Goal: Browse casually: Explore the website without a specific task or goal

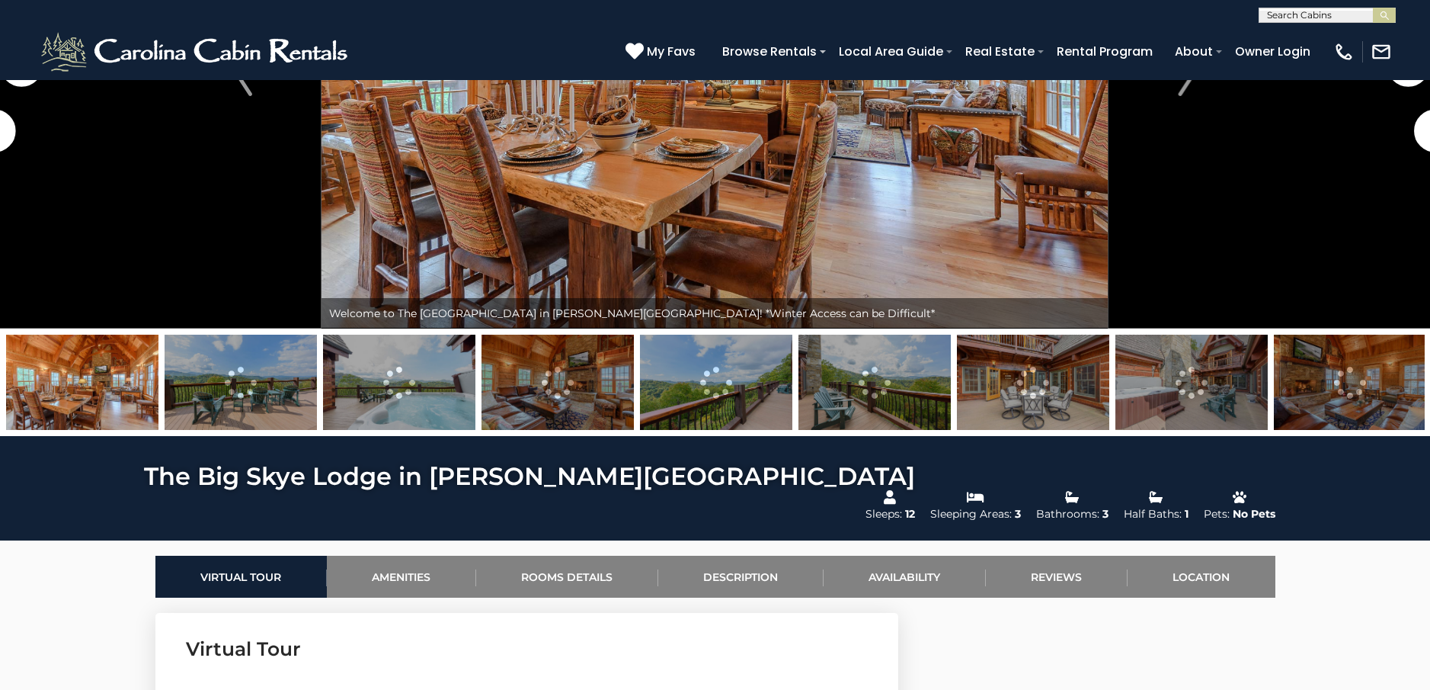
scroll to position [277, 0]
click at [376, 375] on img at bounding box center [399, 381] width 152 height 95
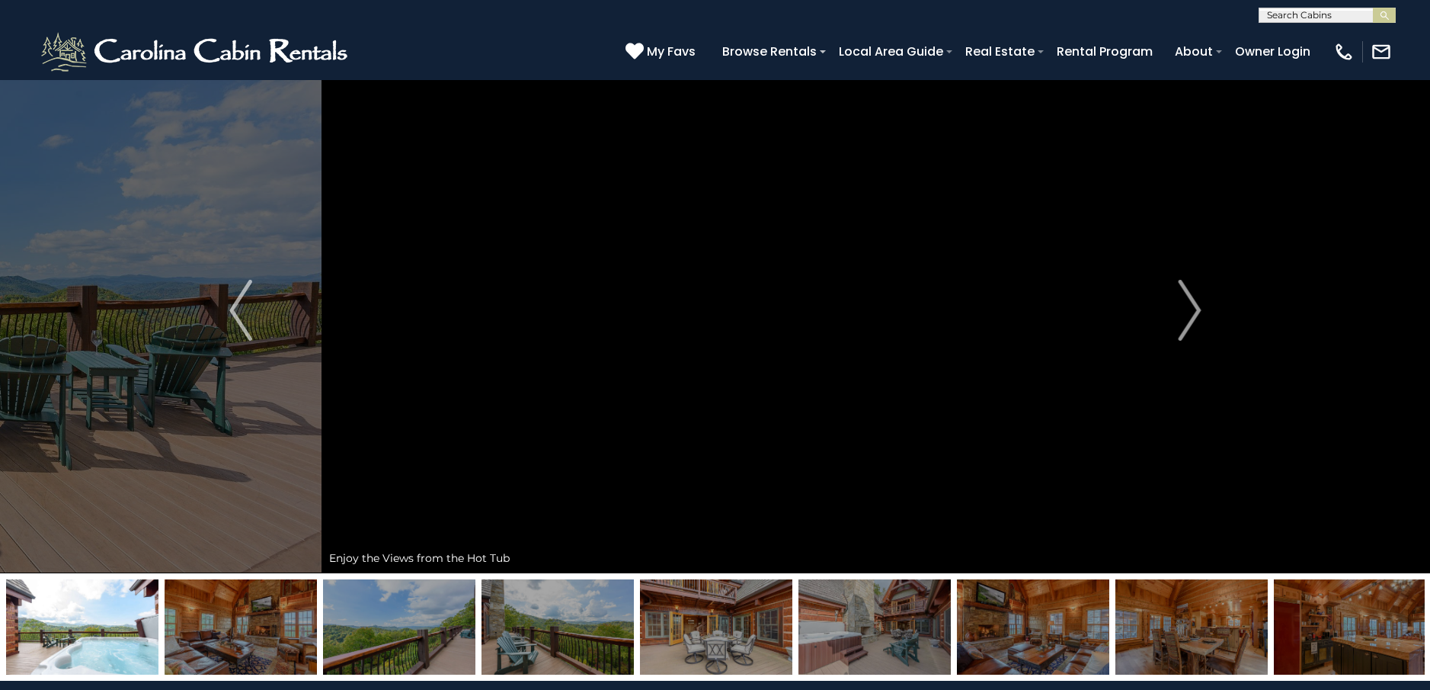
scroll to position [26, 0]
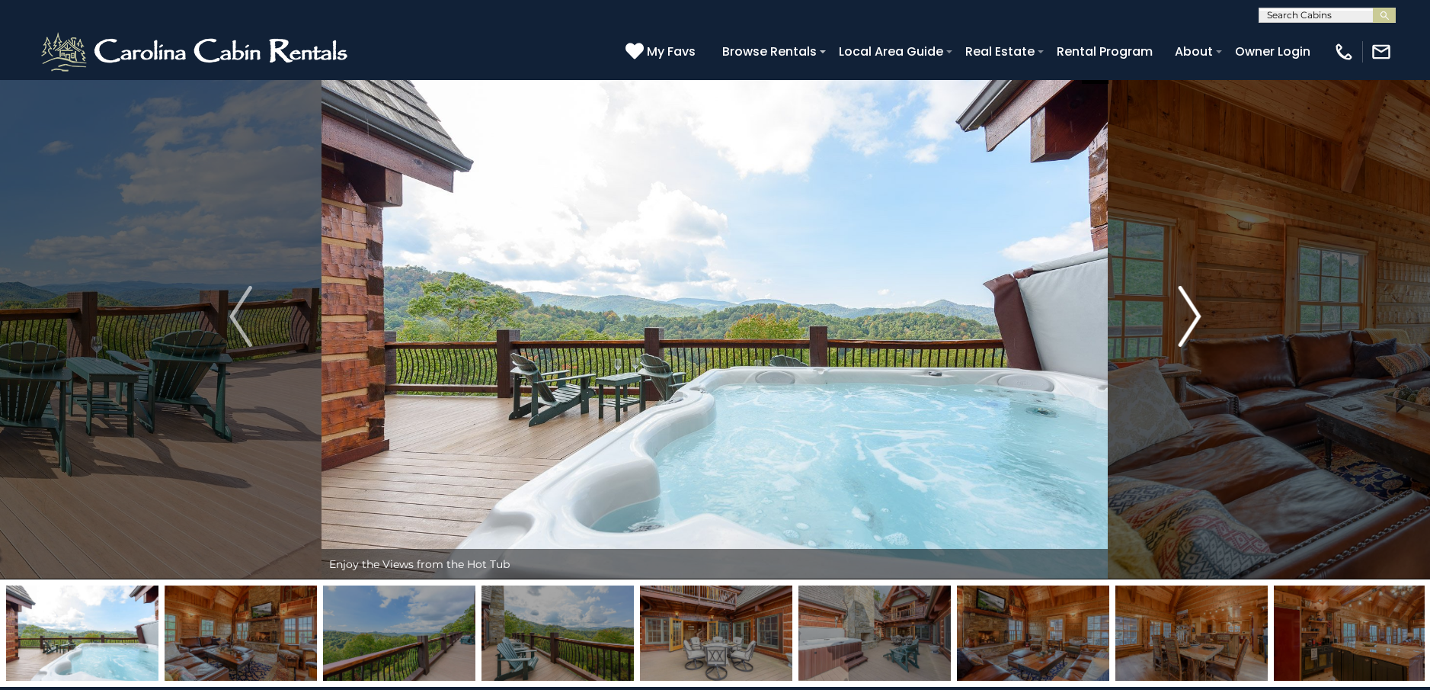
click at [1198, 314] on img "Next" at bounding box center [1189, 316] width 23 height 61
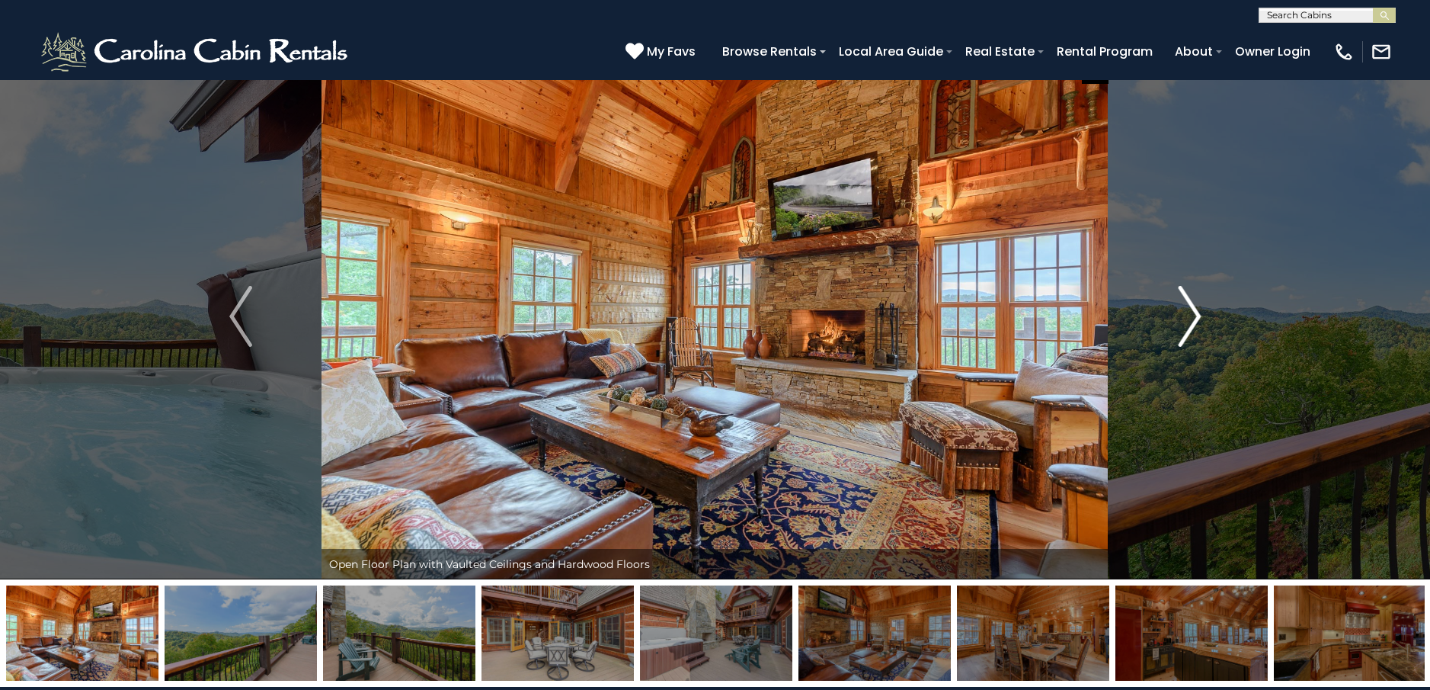
click at [1198, 314] on img "Next" at bounding box center [1189, 316] width 23 height 61
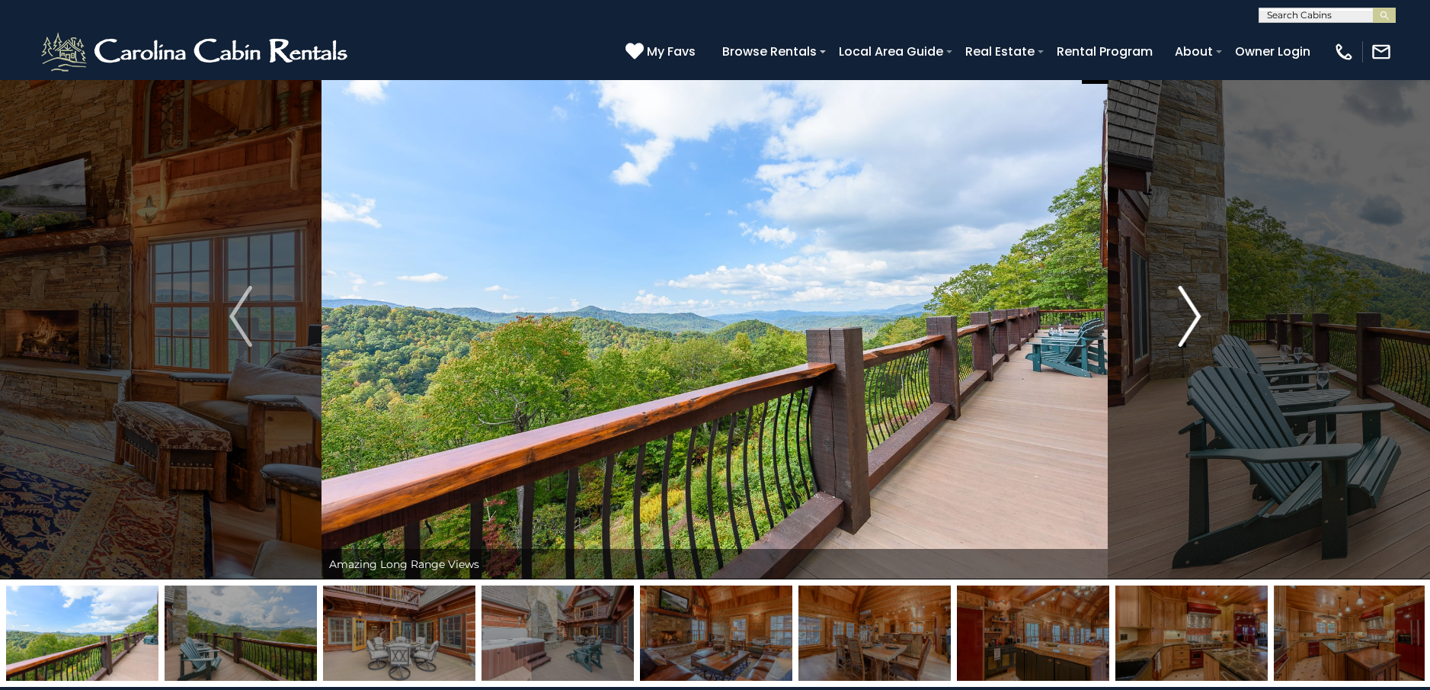
click at [1198, 314] on img "Next" at bounding box center [1189, 316] width 23 height 61
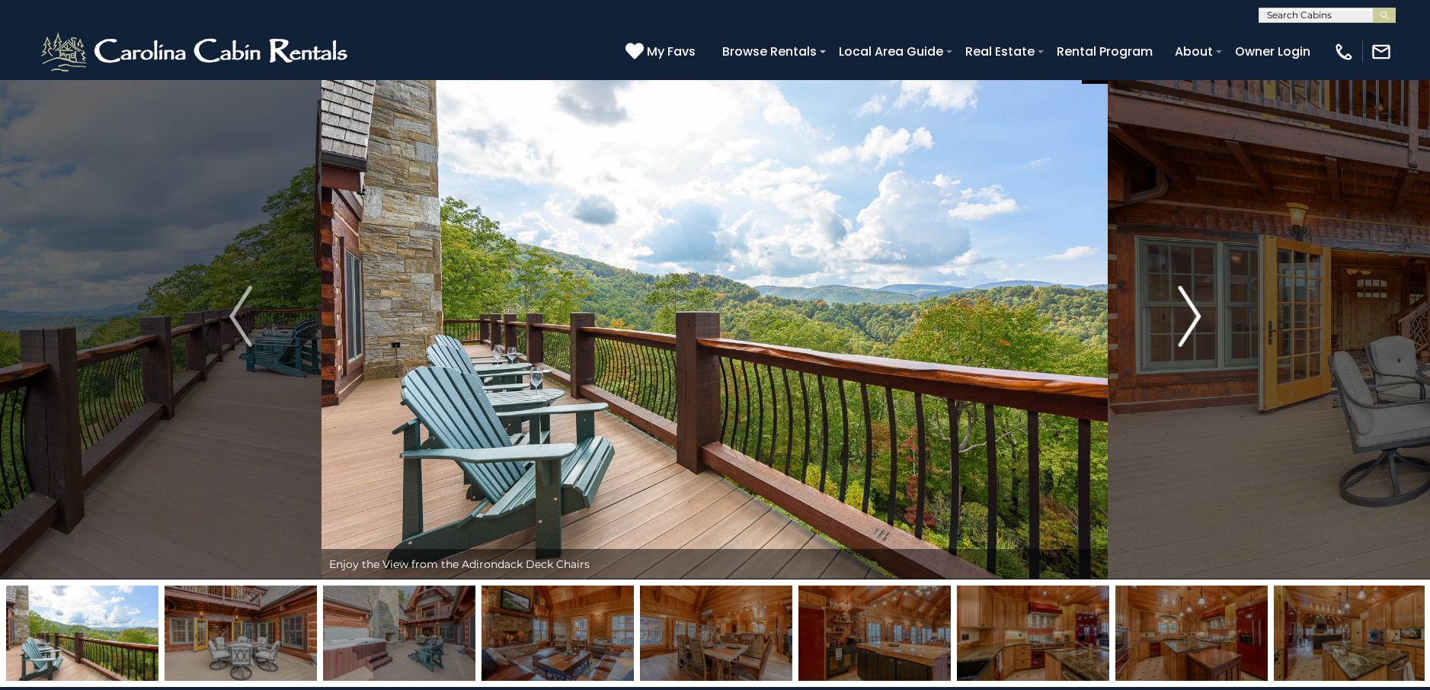
click at [1185, 314] on img "Next" at bounding box center [1189, 316] width 23 height 61
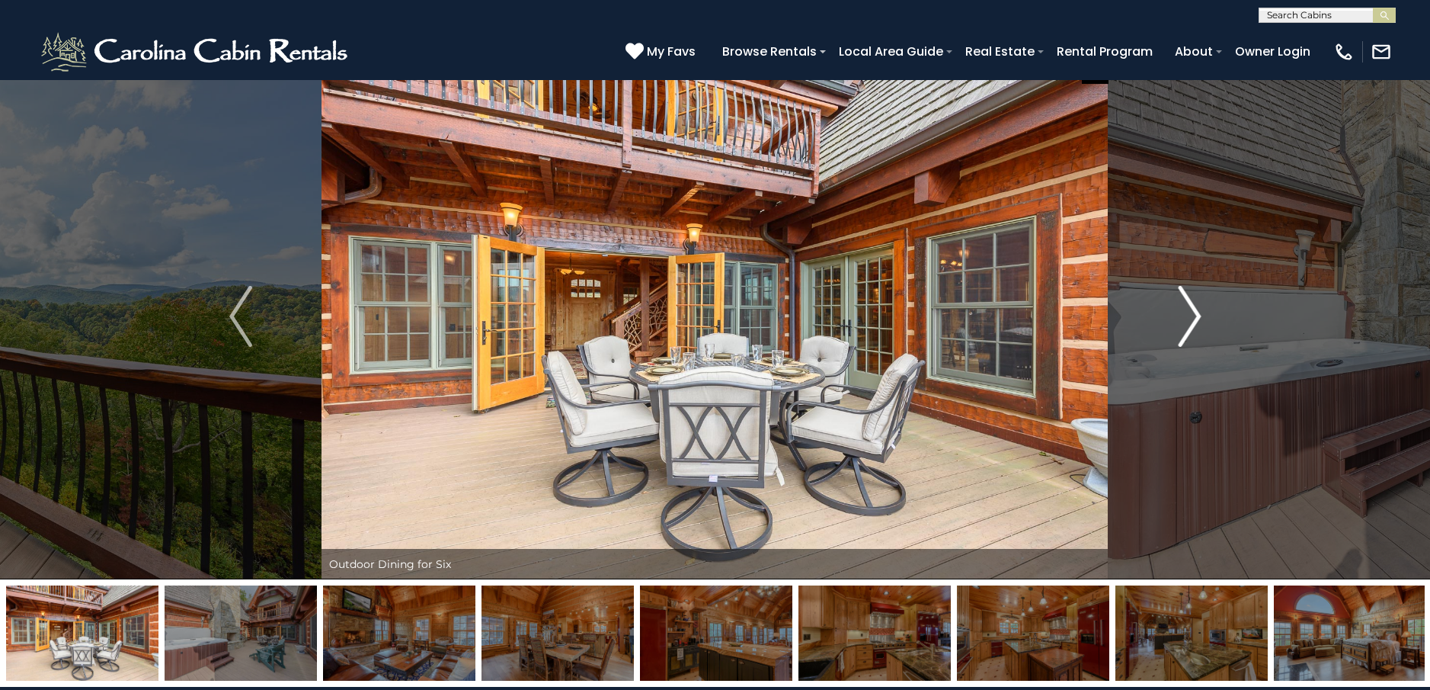
click at [1185, 314] on img "Next" at bounding box center [1189, 316] width 23 height 61
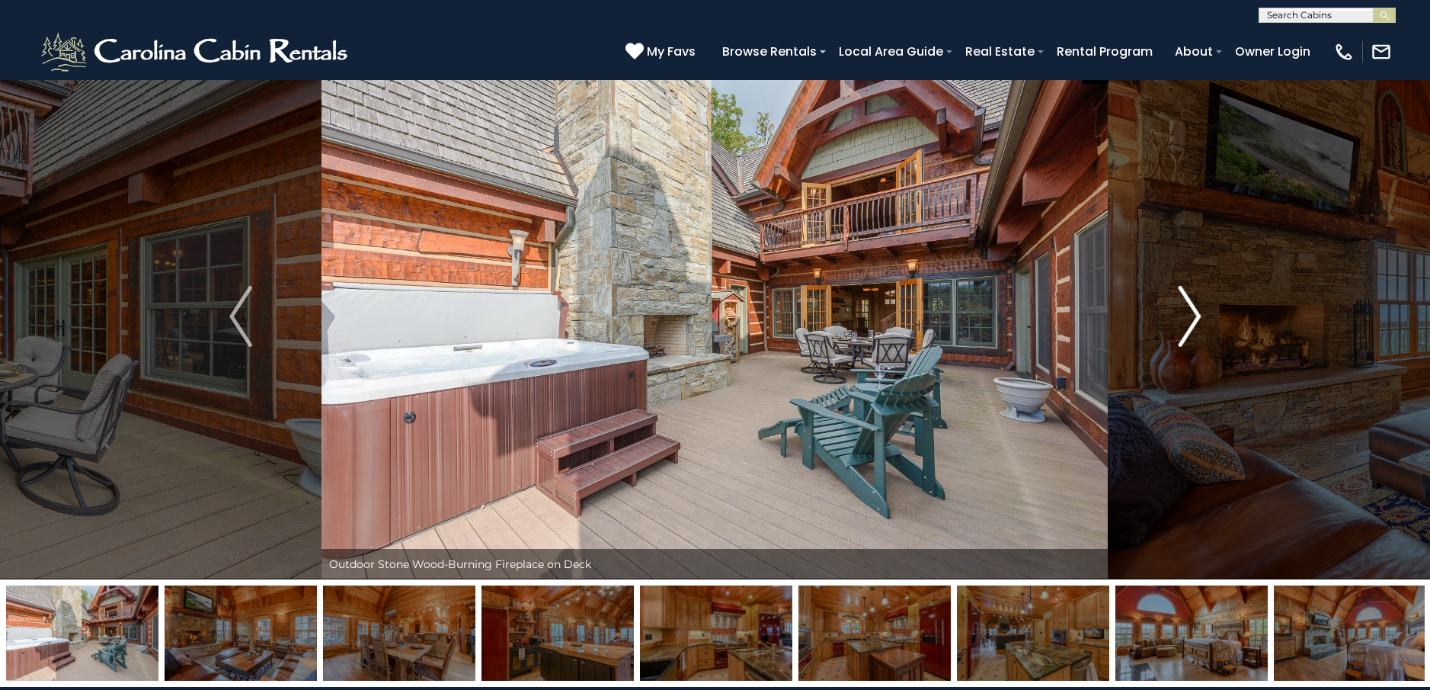
click at [1185, 314] on img "Next" at bounding box center [1189, 316] width 23 height 61
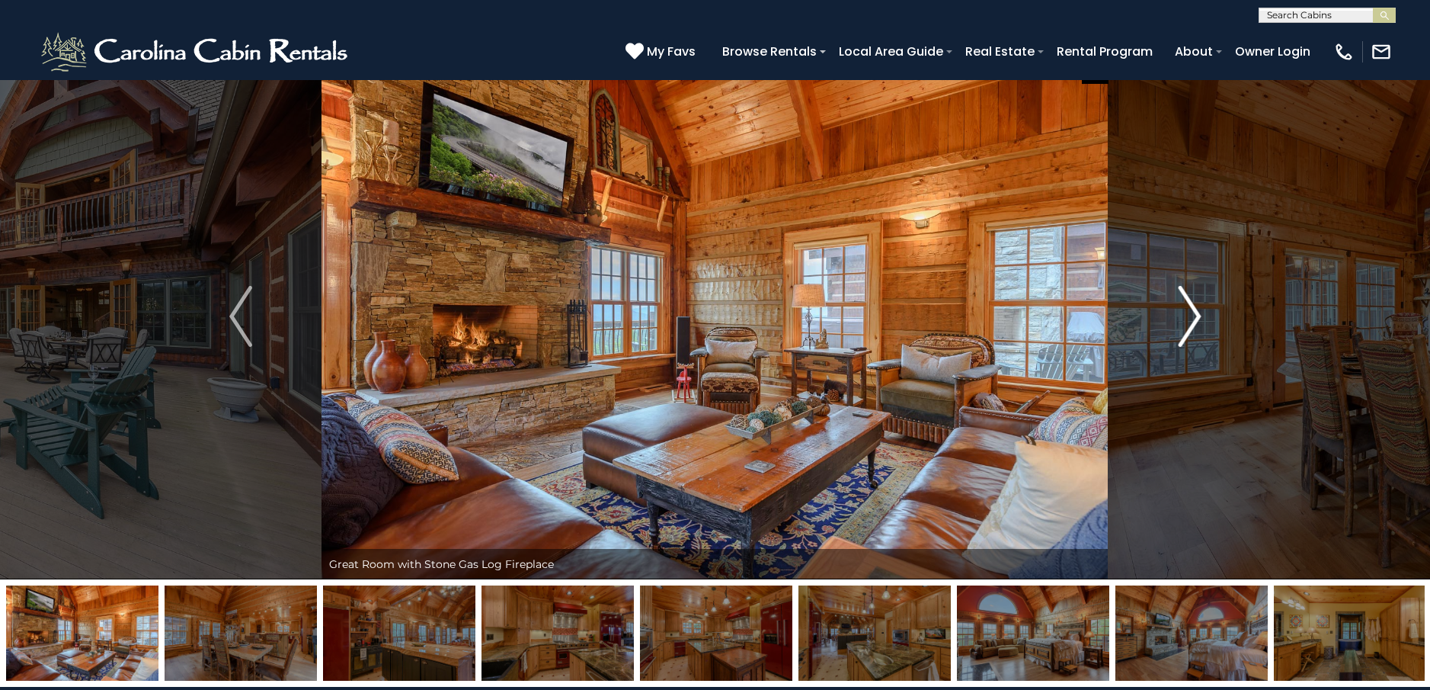
click at [1185, 314] on img "Next" at bounding box center [1189, 316] width 23 height 61
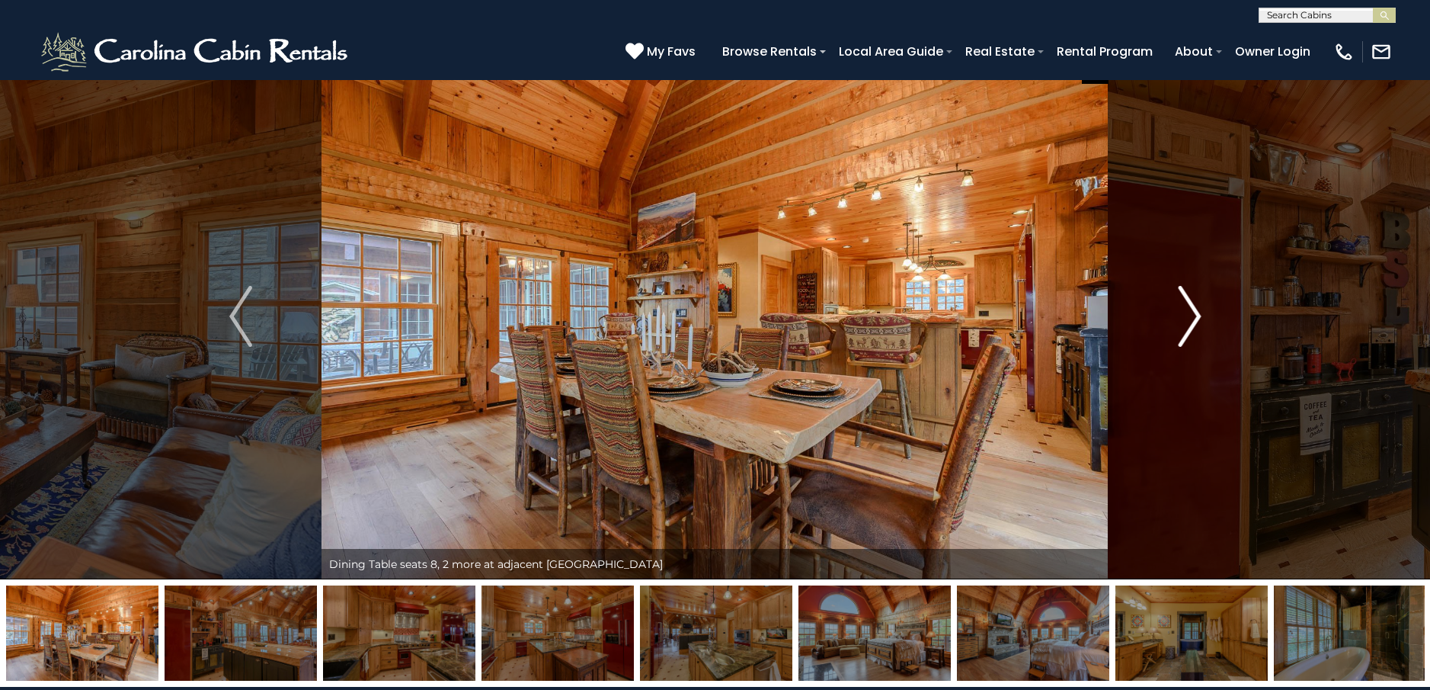
click at [1185, 314] on img "Next" at bounding box center [1189, 316] width 23 height 61
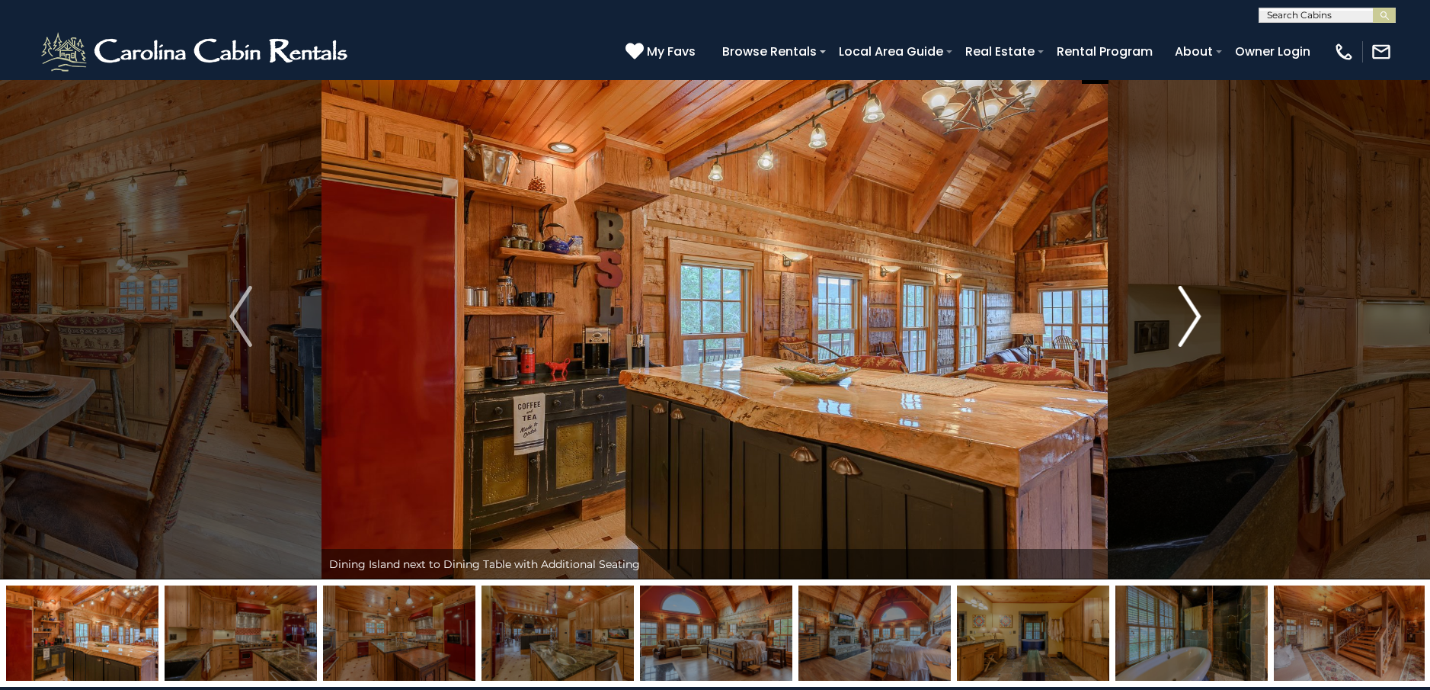
click at [1185, 314] on img "Next" at bounding box center [1189, 316] width 23 height 61
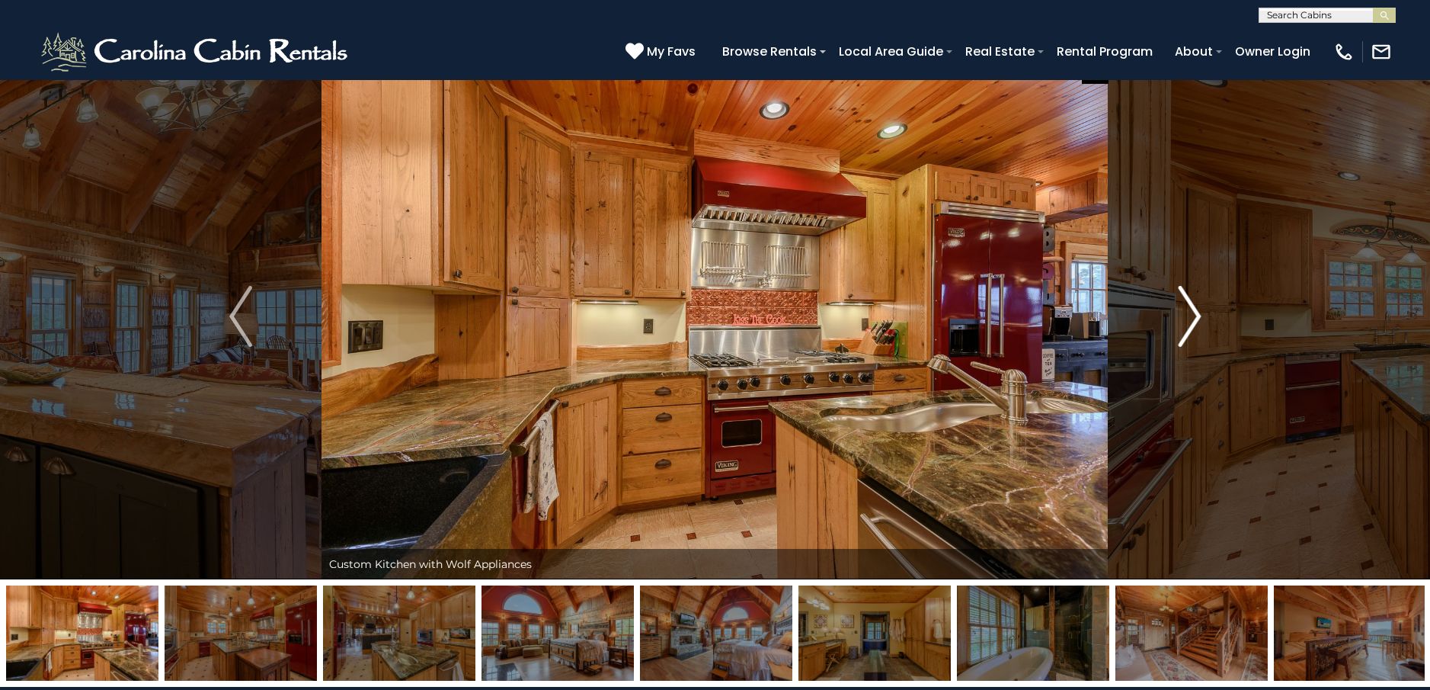
click at [1185, 314] on img "Next" at bounding box center [1189, 316] width 23 height 61
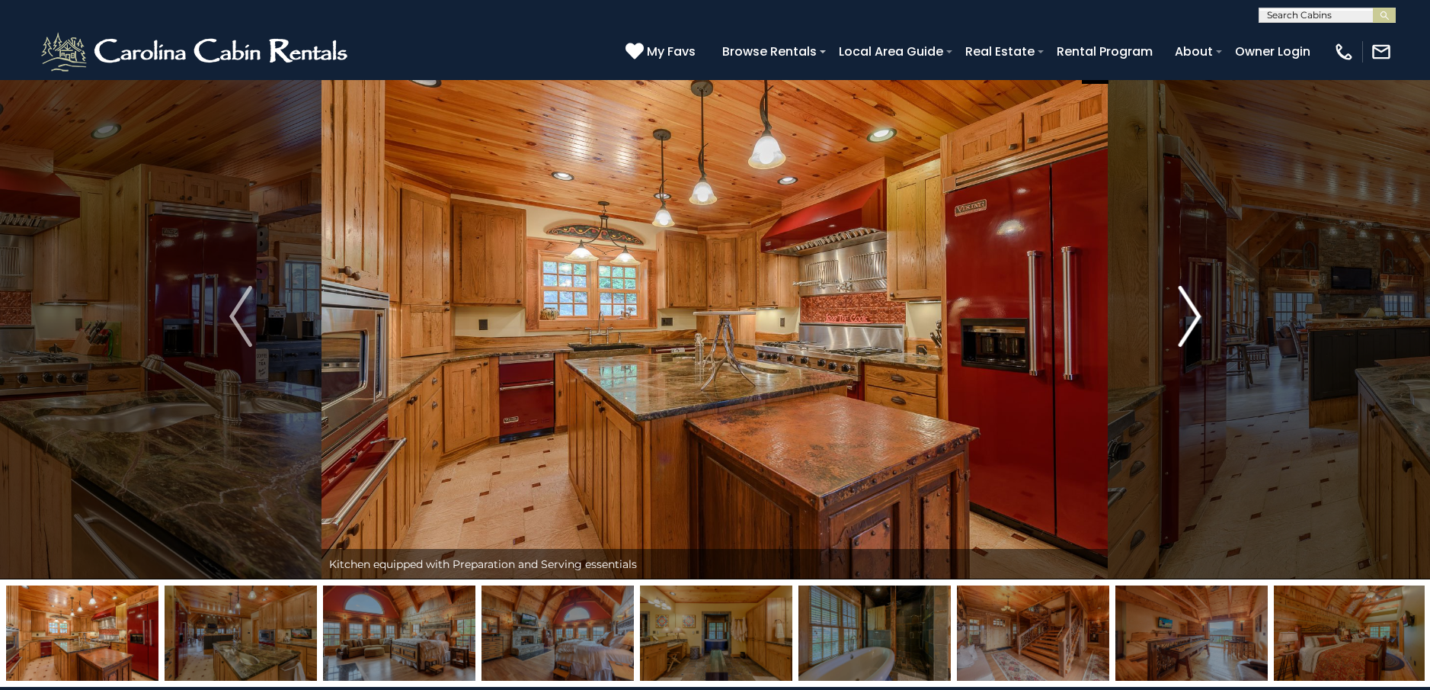
click at [1185, 314] on img "Next" at bounding box center [1189, 316] width 23 height 61
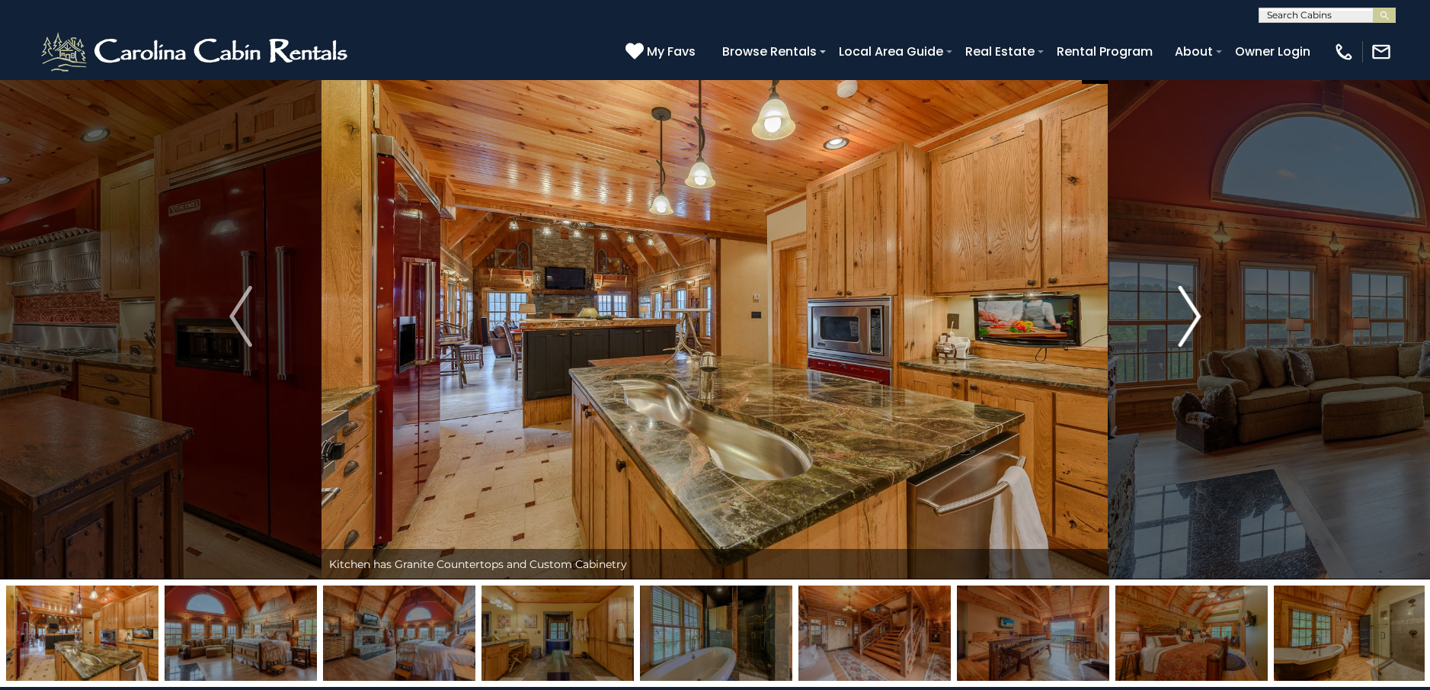
click at [1185, 314] on img "Next" at bounding box center [1189, 316] width 23 height 61
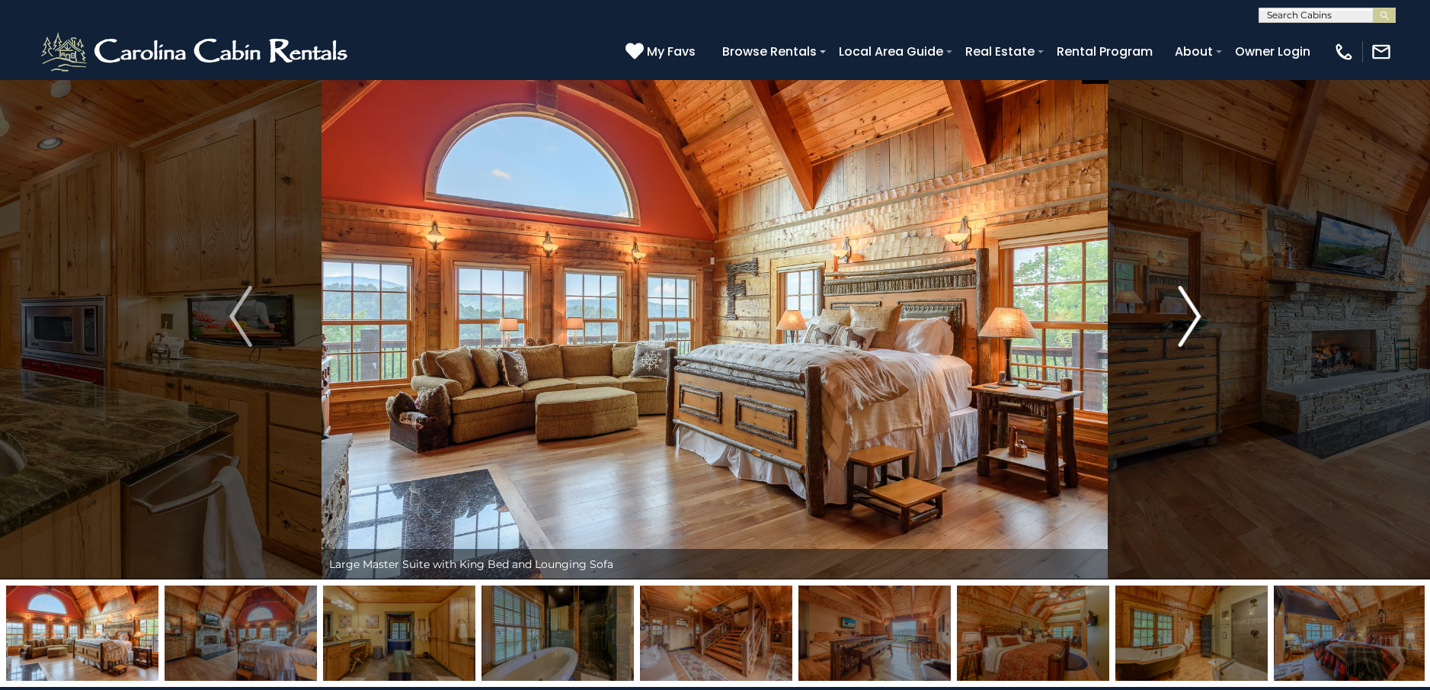
click at [1185, 314] on img "Next" at bounding box center [1189, 316] width 23 height 61
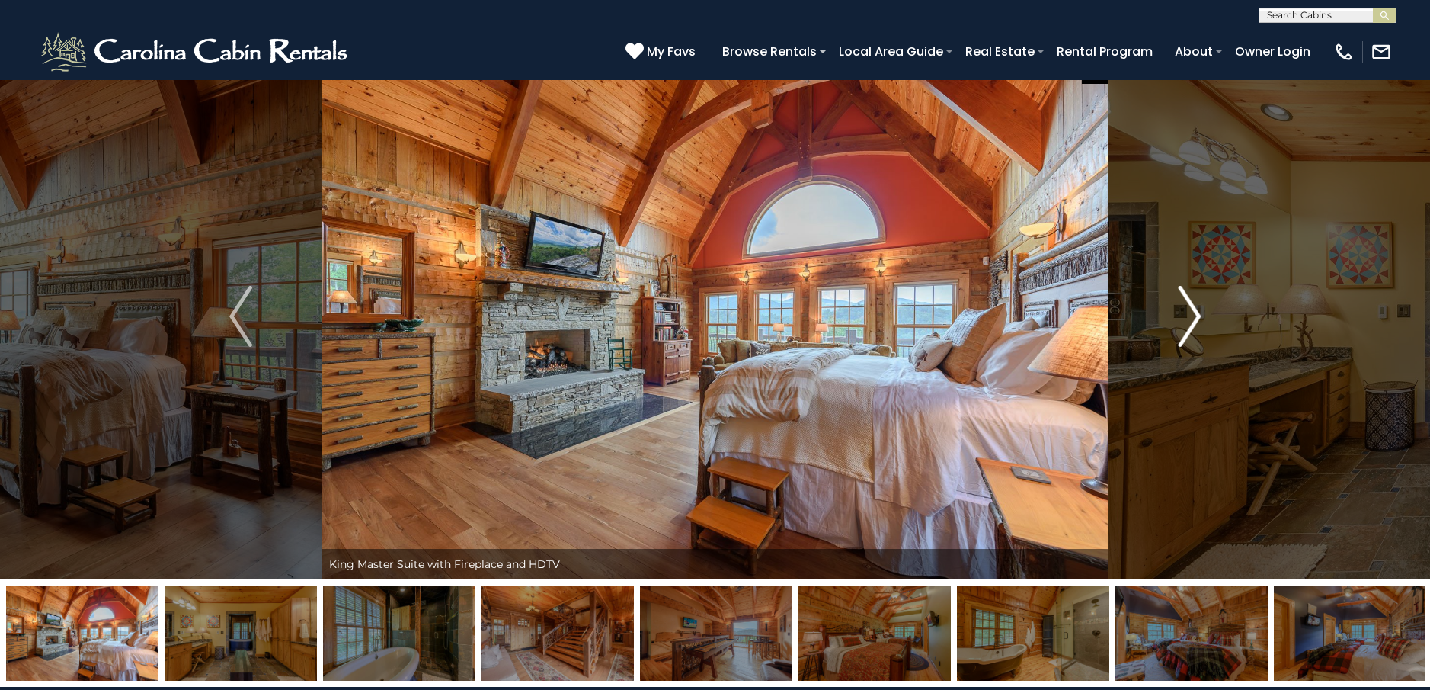
click at [1185, 314] on img "Next" at bounding box center [1189, 316] width 23 height 61
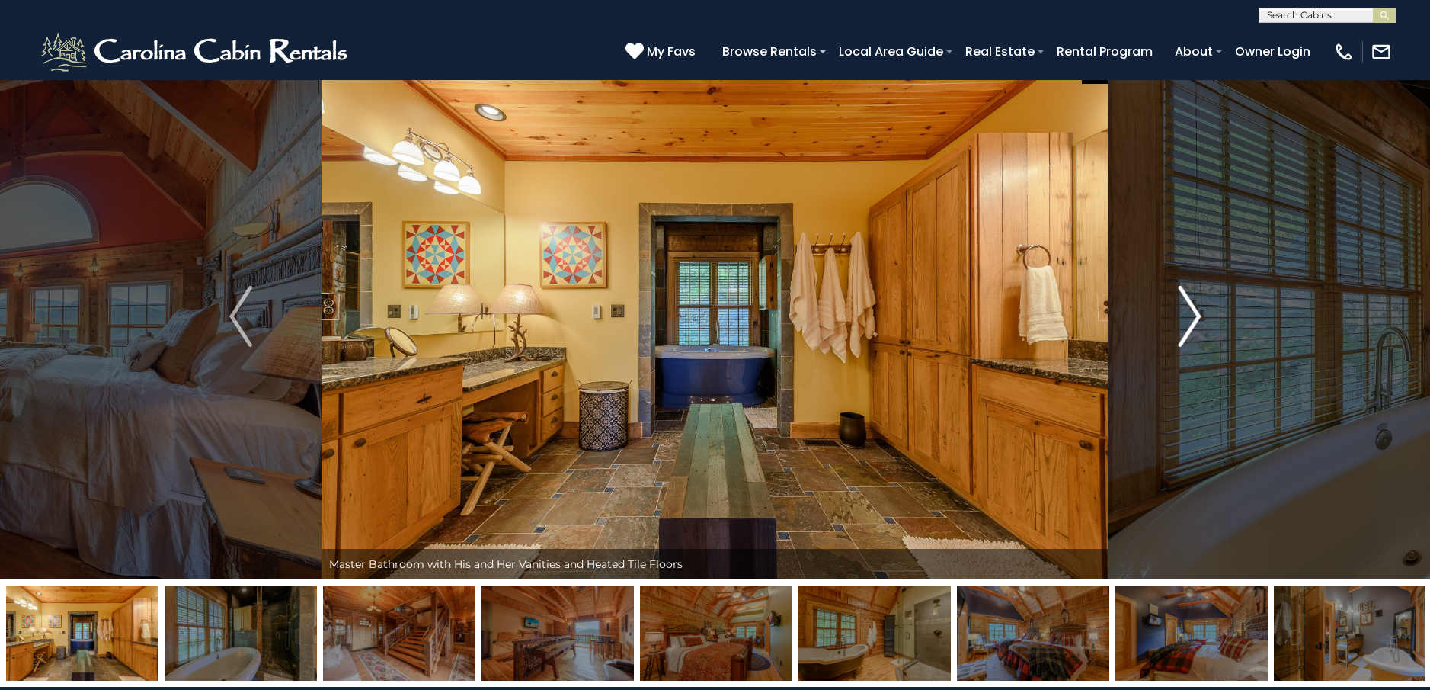
click at [1185, 315] on img "Next" at bounding box center [1189, 316] width 23 height 61
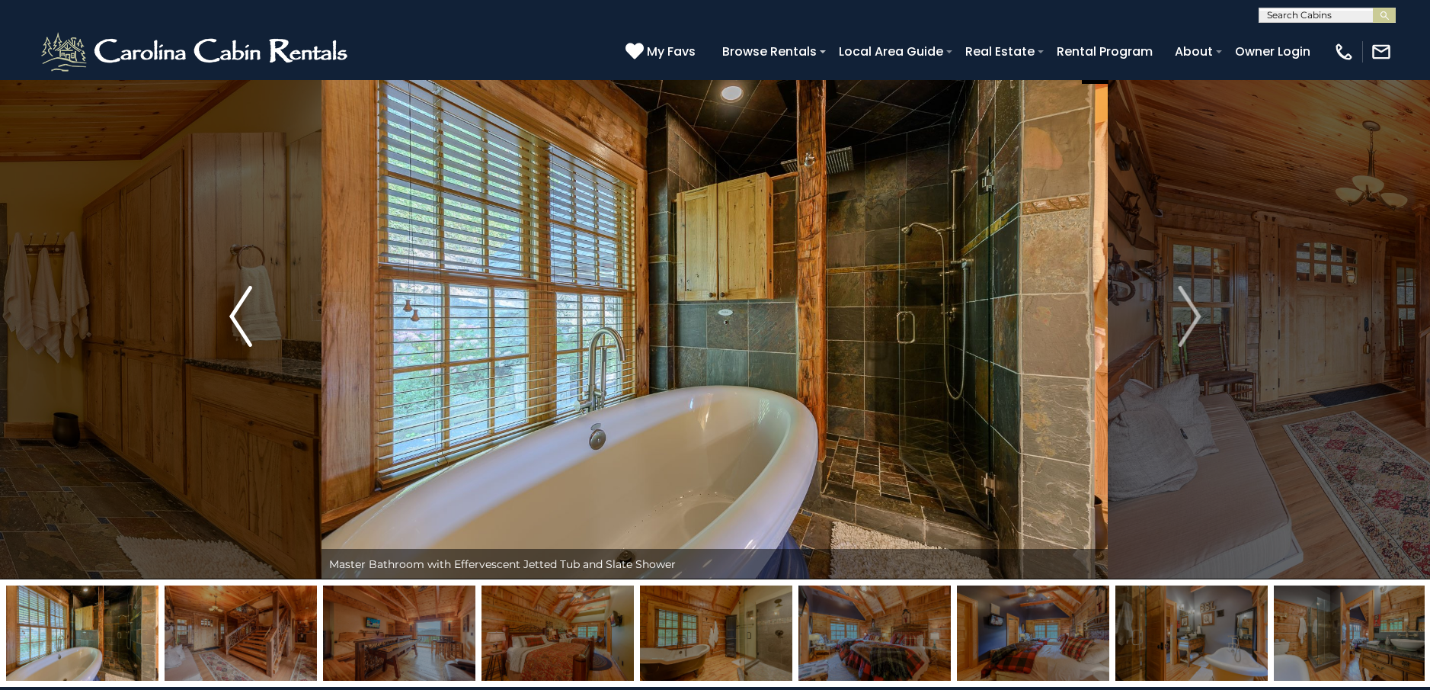
click at [242, 309] on img "Previous" at bounding box center [240, 316] width 23 height 61
